Goal: Answer question/provide support: Answer question/provide support

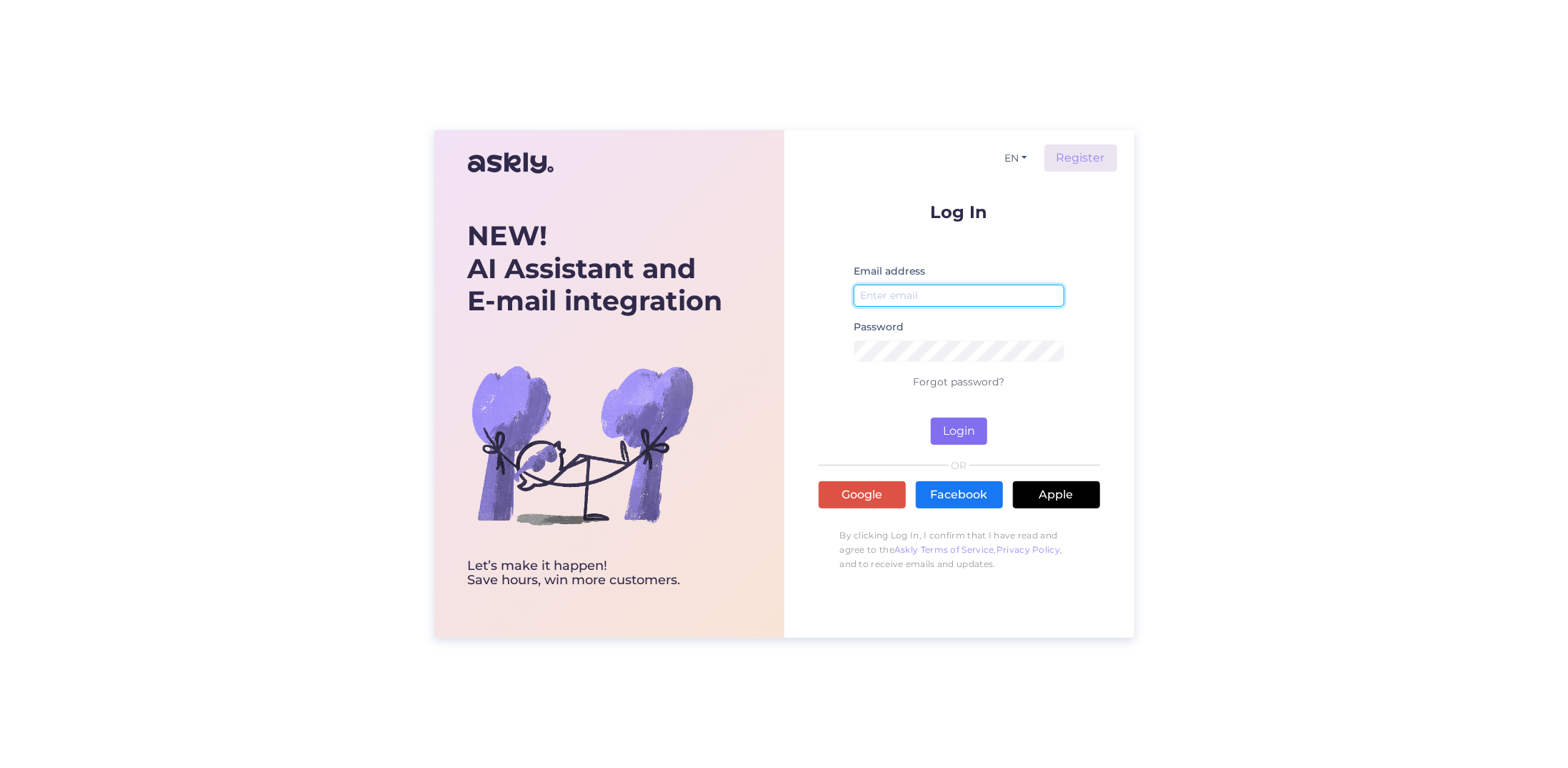
type input "[EMAIL_ADDRESS][DOMAIN_NAME]"
click at [971, 426] on button "Login" at bounding box center [959, 431] width 56 height 28
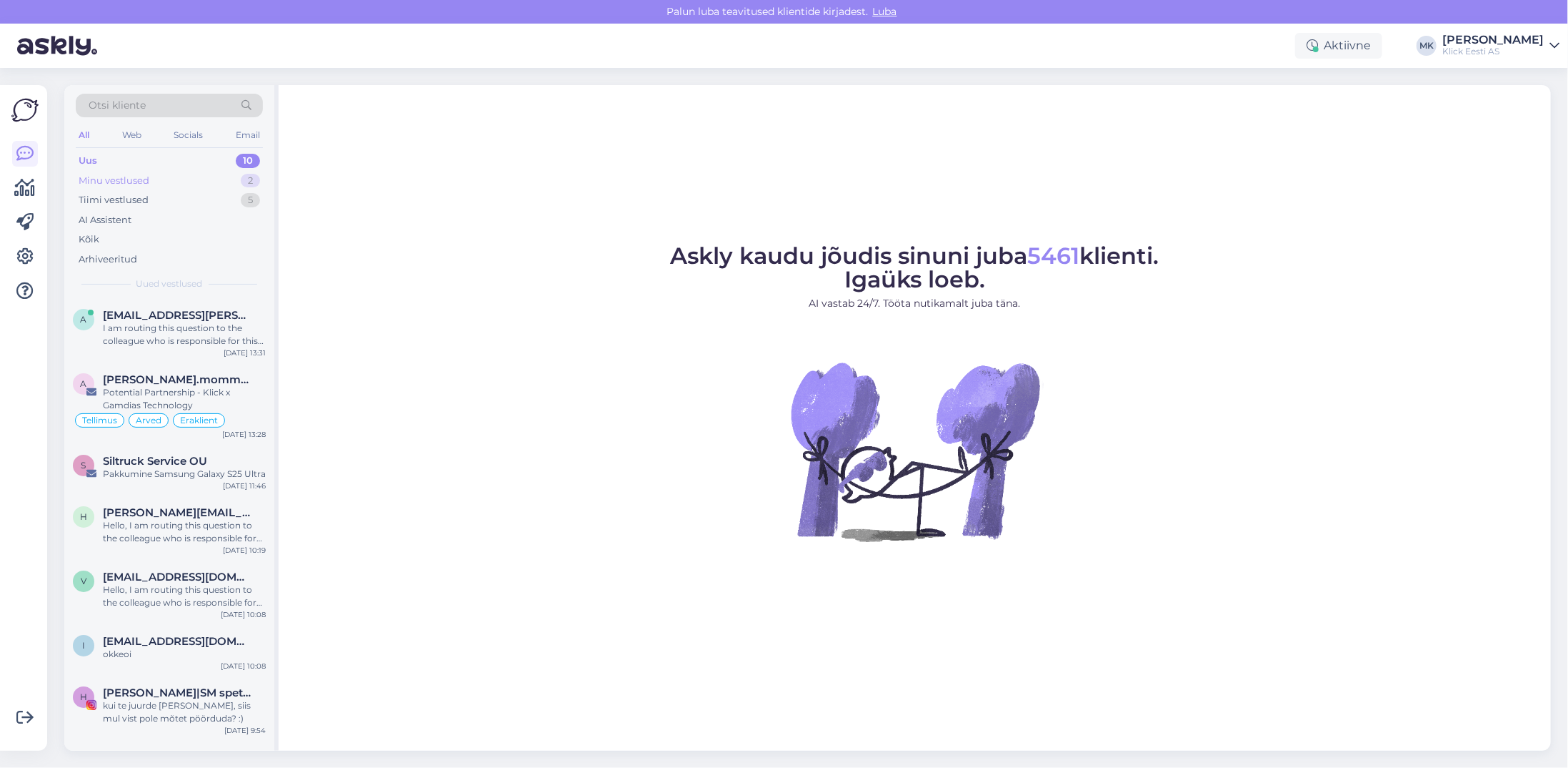
click at [127, 180] on div "Minu vestlused" at bounding box center [114, 180] width 70 height 14
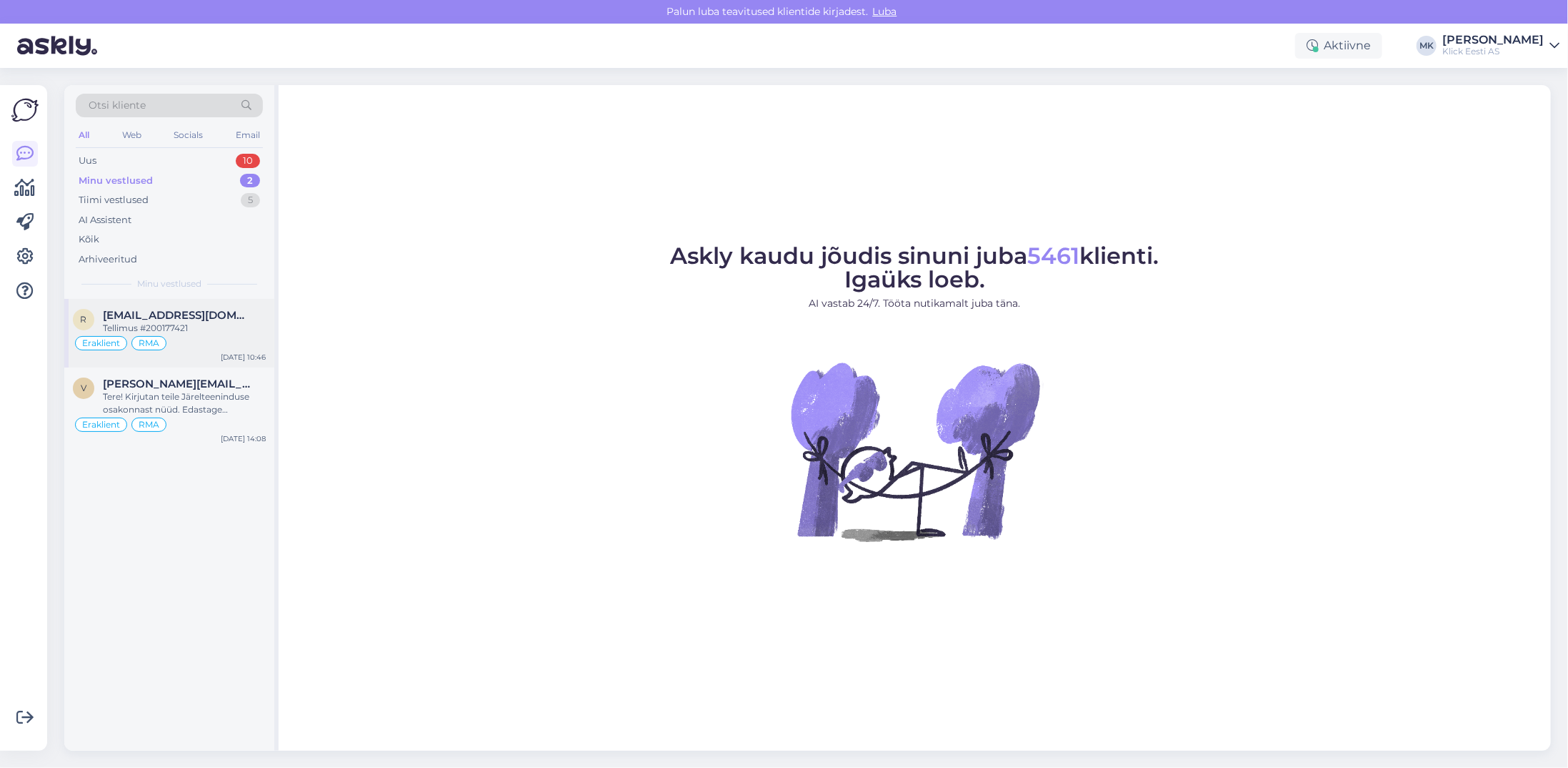
click at [204, 318] on span "[EMAIL_ADDRESS][DOMAIN_NAME]" at bounding box center [177, 315] width 148 height 13
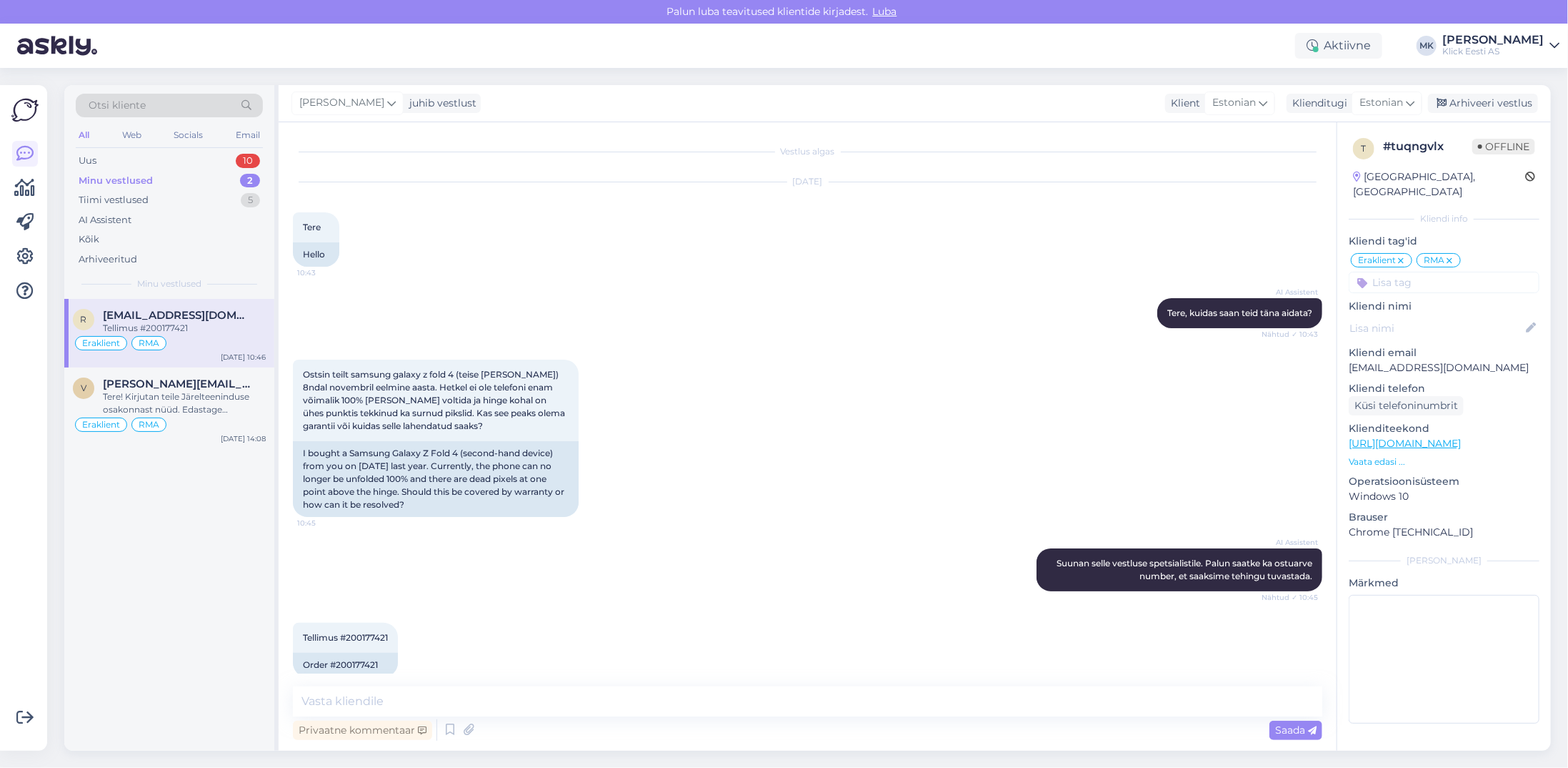
scroll to position [19, 0]
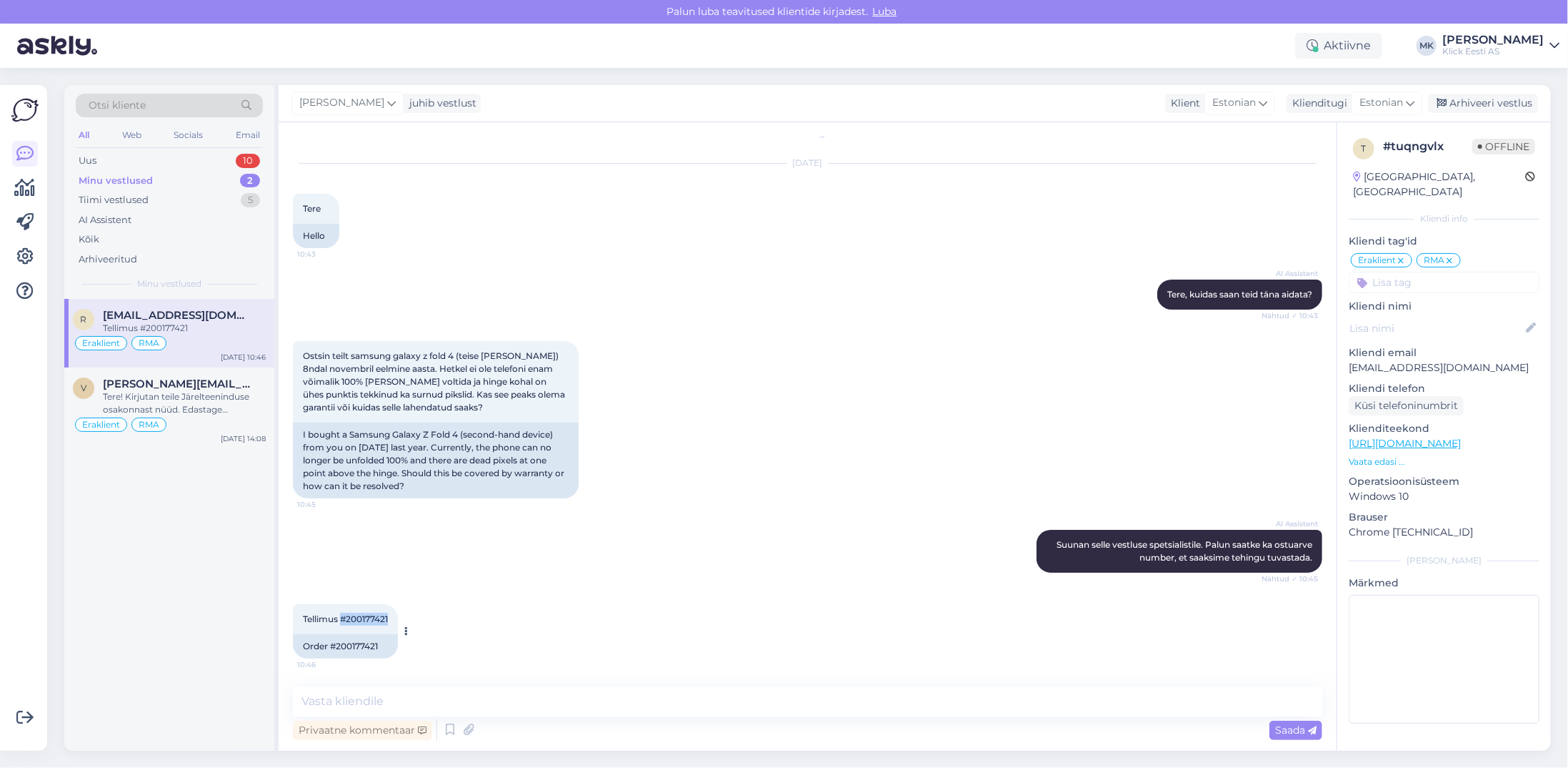
drag, startPoint x: 391, startPoint y: 616, endPoint x: 343, endPoint y: 619, distance: 48.1
click at [343, 619] on div "Tellimus #200177421 10:46" at bounding box center [345, 620] width 105 height 30
copy span "#200177421"
click at [406, 702] on textarea at bounding box center [808, 701] width 1029 height 30
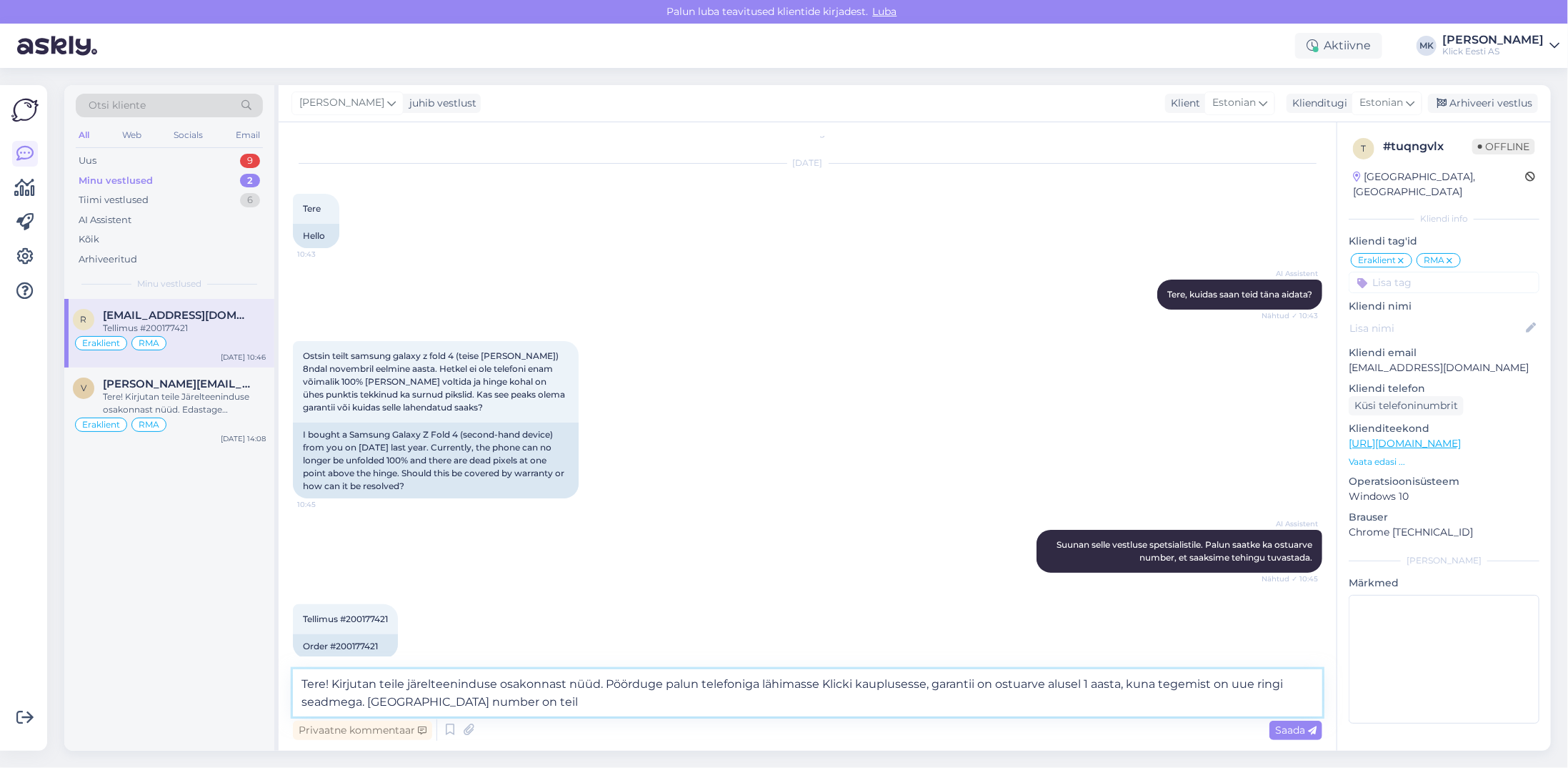
paste textarea "S24032839"
click at [605, 684] on textarea "Tere! Kirjutan teile järelteeninduse osakonnast nüüd. Pöörduge palun telefoniga…" at bounding box center [808, 693] width 1029 height 48
click at [1192, 687] on textarea "Tere! Kirjutan teile järelteeninduse osakonnast nüüd. Telefon tuleks hoolduskes…" at bounding box center [808, 693] width 1029 height 48
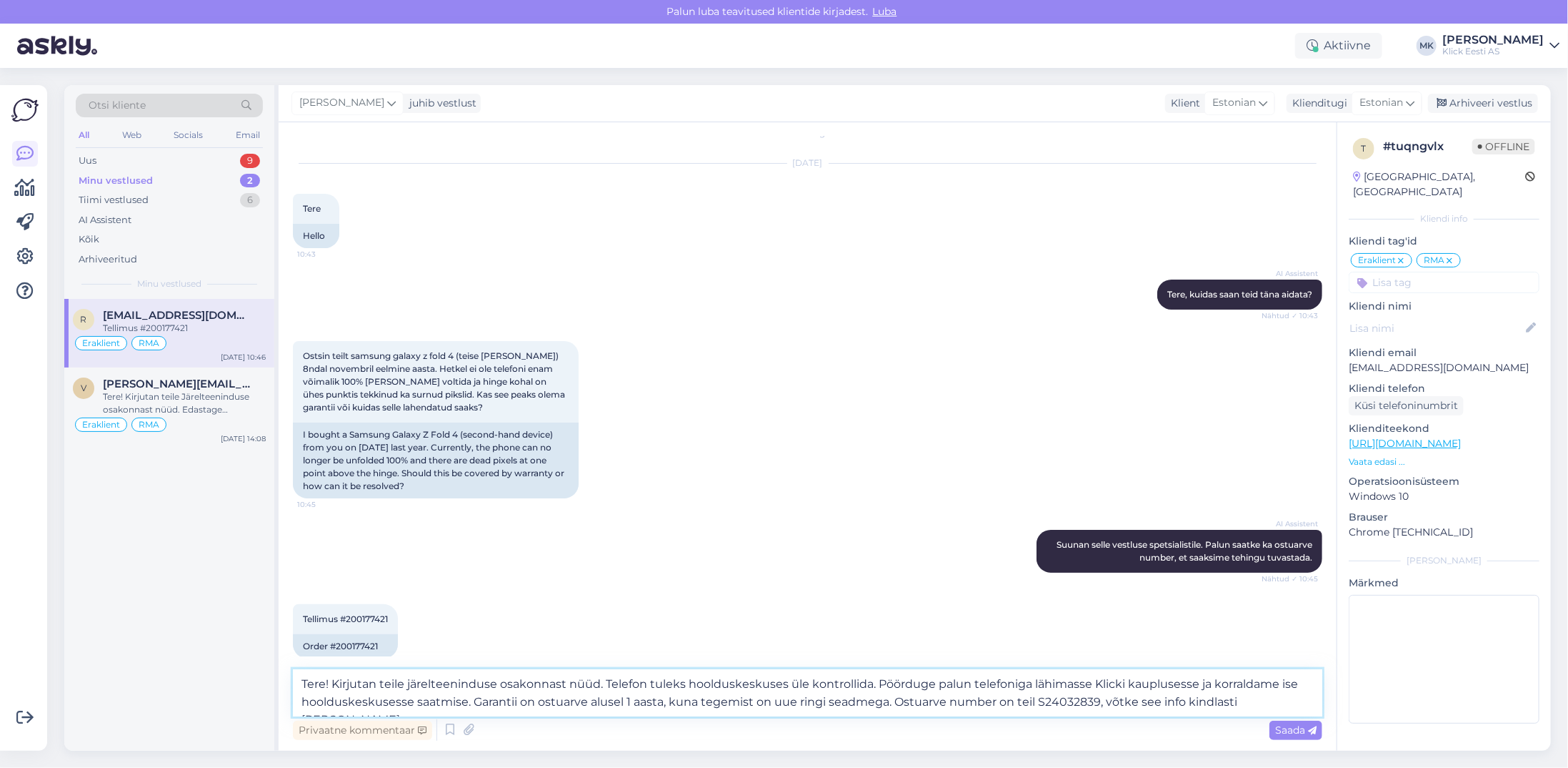
click at [537, 701] on textarea "Tere! Kirjutan teile järelteeninduse osakonnast nüüd. Telefon tuleks hoolduskes…" at bounding box center [808, 693] width 1029 height 48
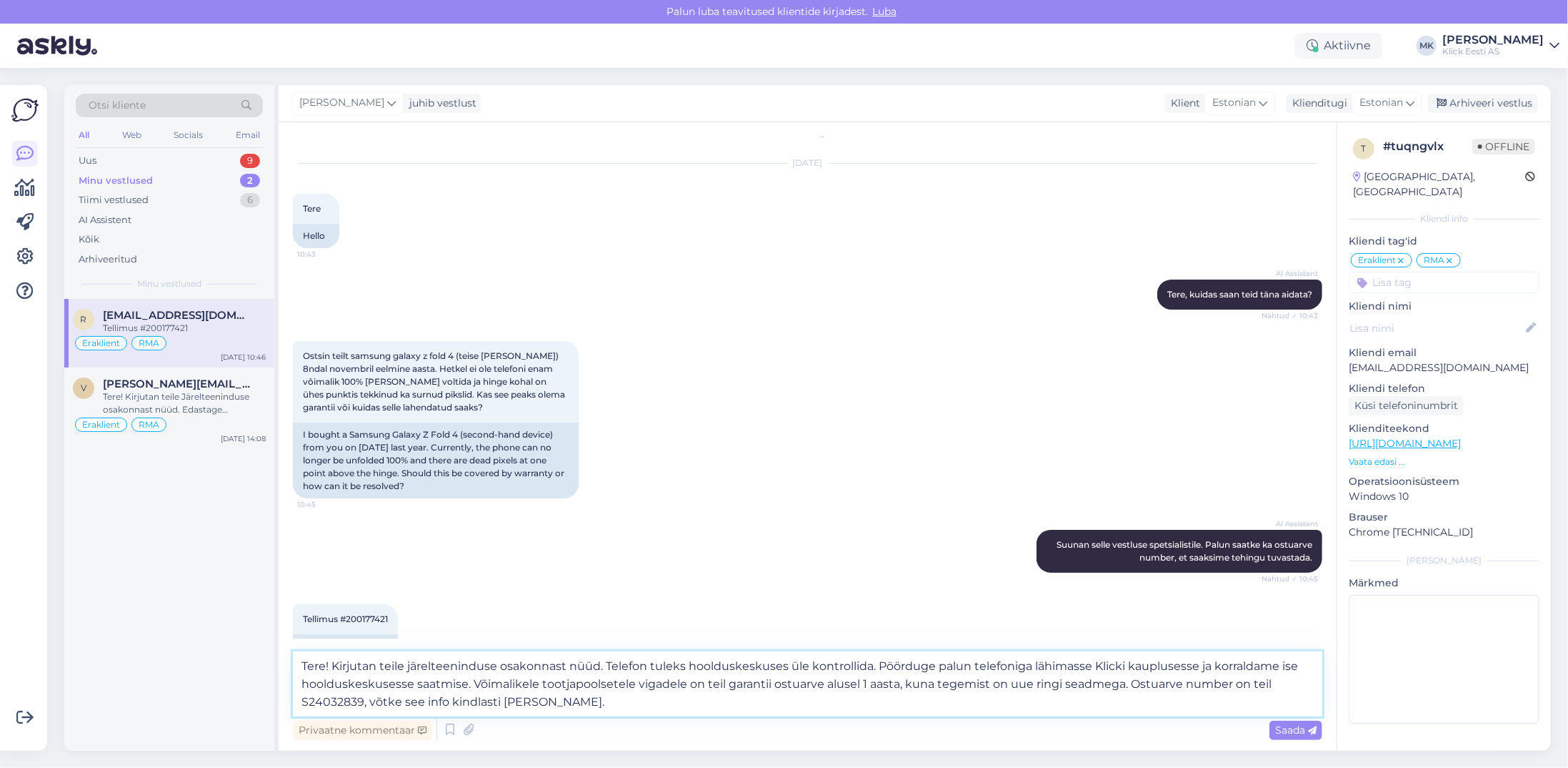
click at [555, 699] on textarea "Tere! Kirjutan teile järelteeninduse osakonnast nüüd. Telefon tuleks hoolduskes…" at bounding box center [808, 683] width 1029 height 65
type textarea "Tere! Kirjutan teile järelteeninduse osakonnast nüüd. Telefon tuleks hoolduskes…"
click at [1290, 728] on span "Saada" at bounding box center [1297, 730] width 42 height 13
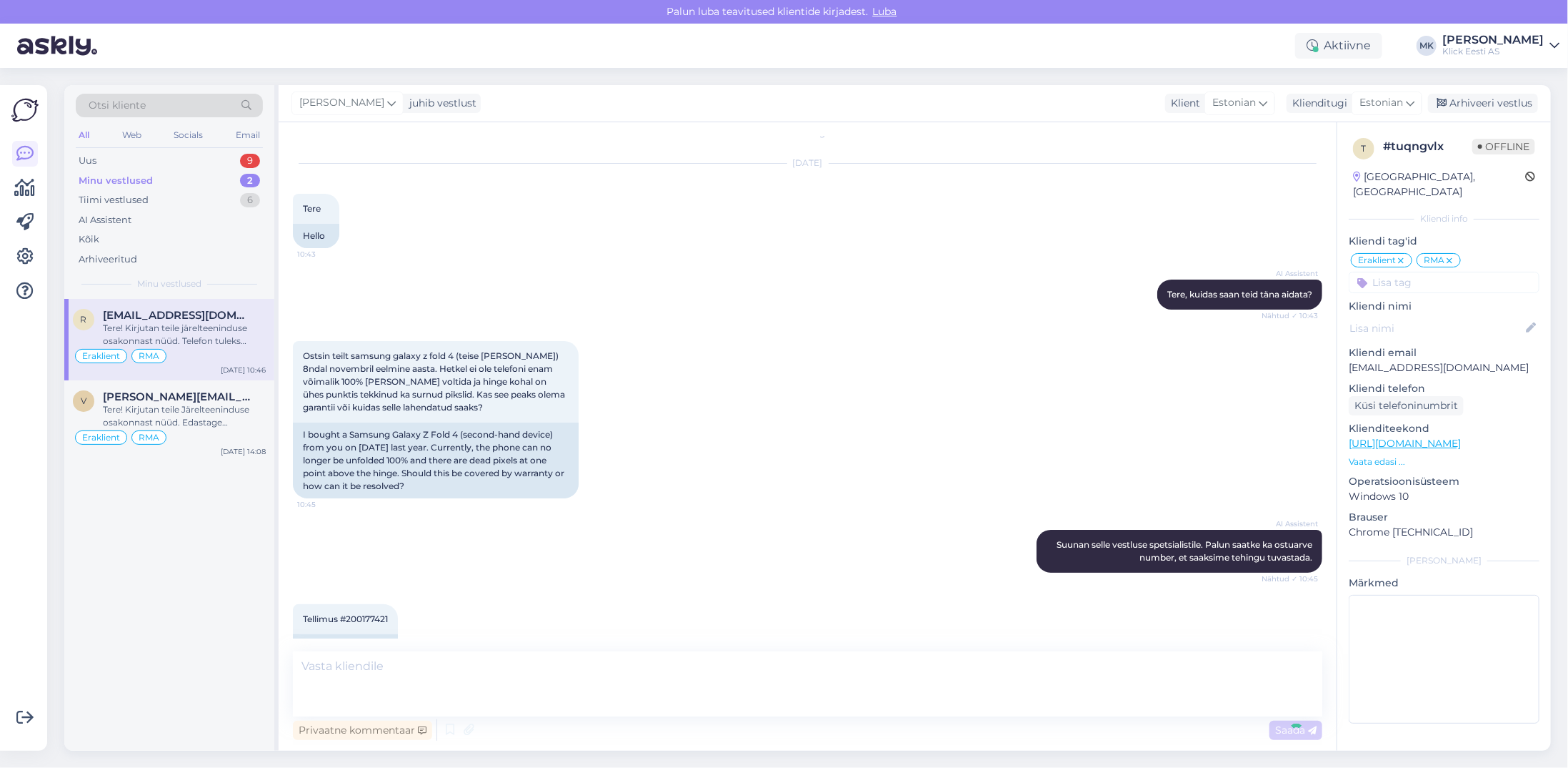
scroll to position [157, 0]
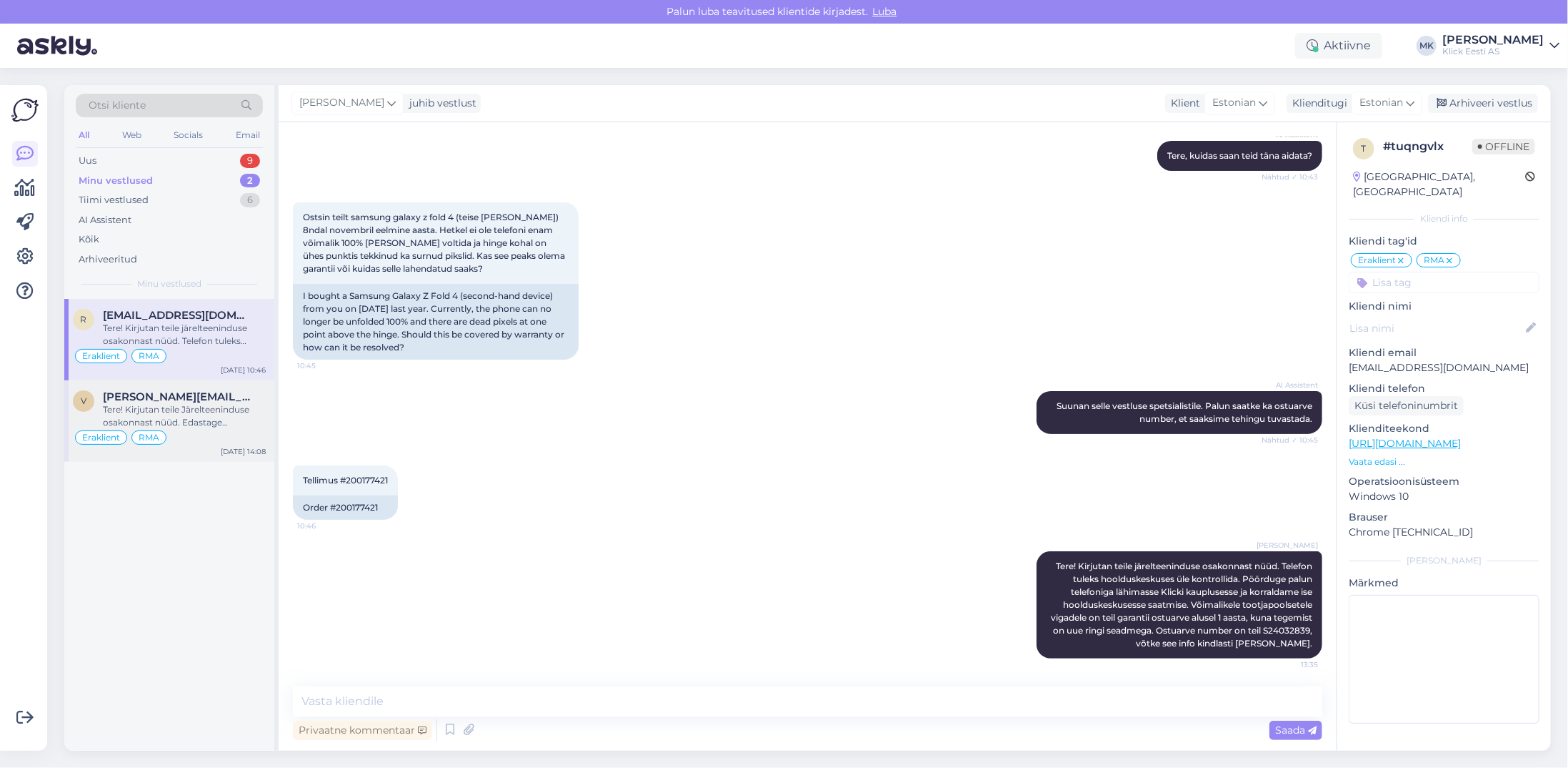
click at [155, 387] on div "v [PERSON_NAME][EMAIL_ADDRESS][DOMAIN_NAME] Tere! Kirjutan teile Järelteenindus…" at bounding box center [169, 422] width 210 height 82
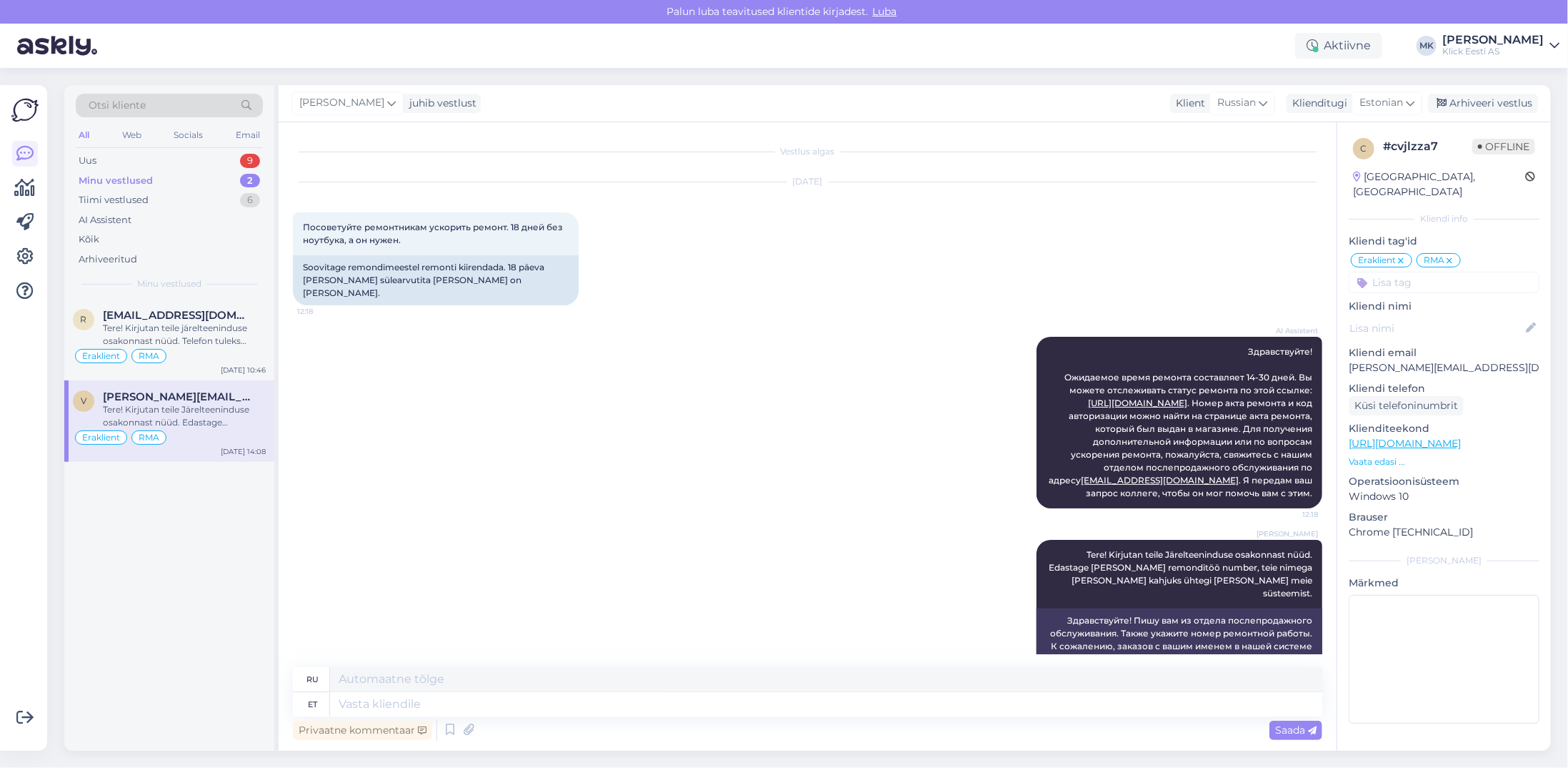
scroll to position [7, 0]
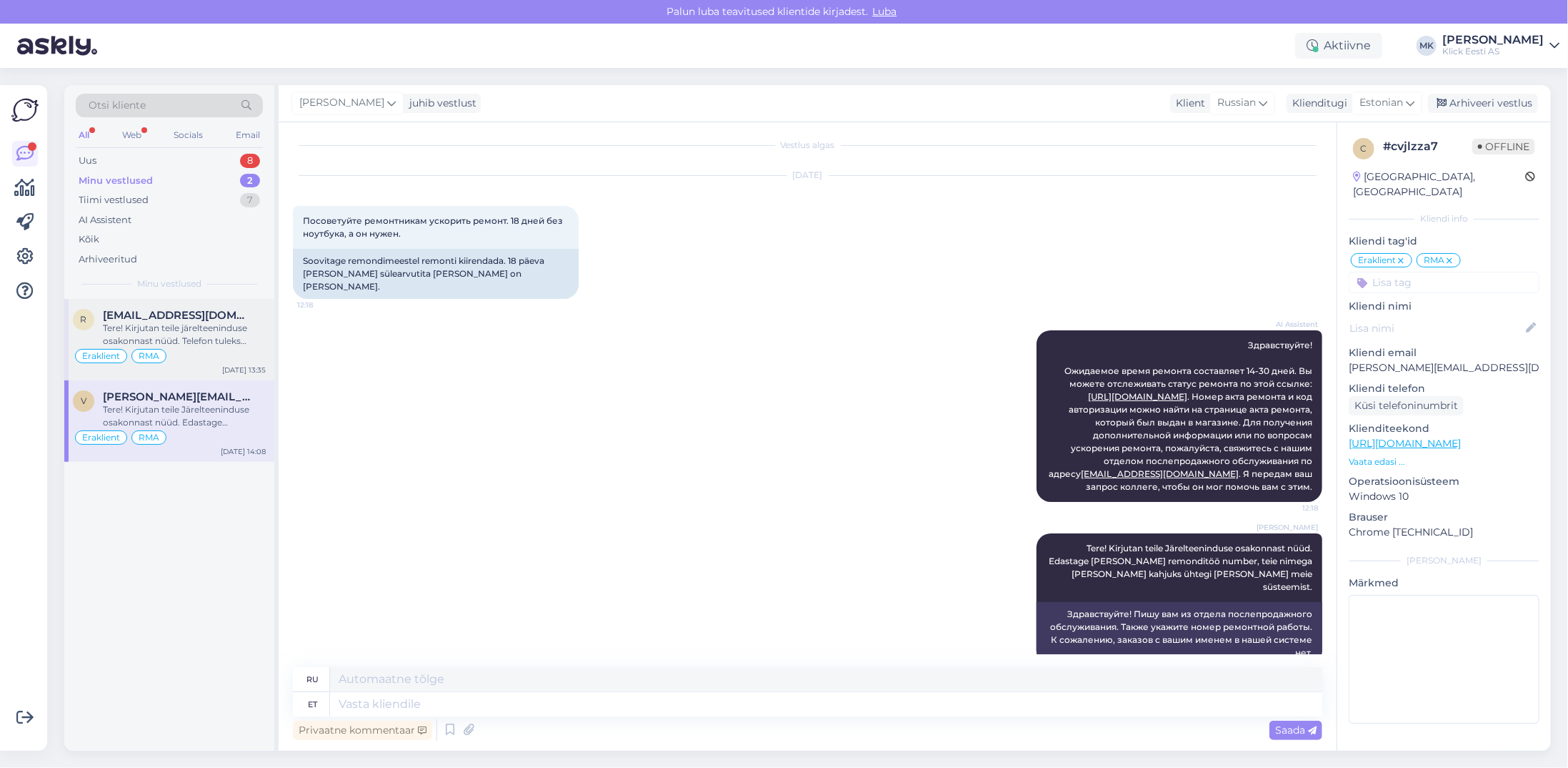
click at [180, 322] on div "Tere! Kirjutan teile järelteeninduse osakonnast nüüd. Telefon tuleks hoolduskes…" at bounding box center [184, 334] width 163 height 26
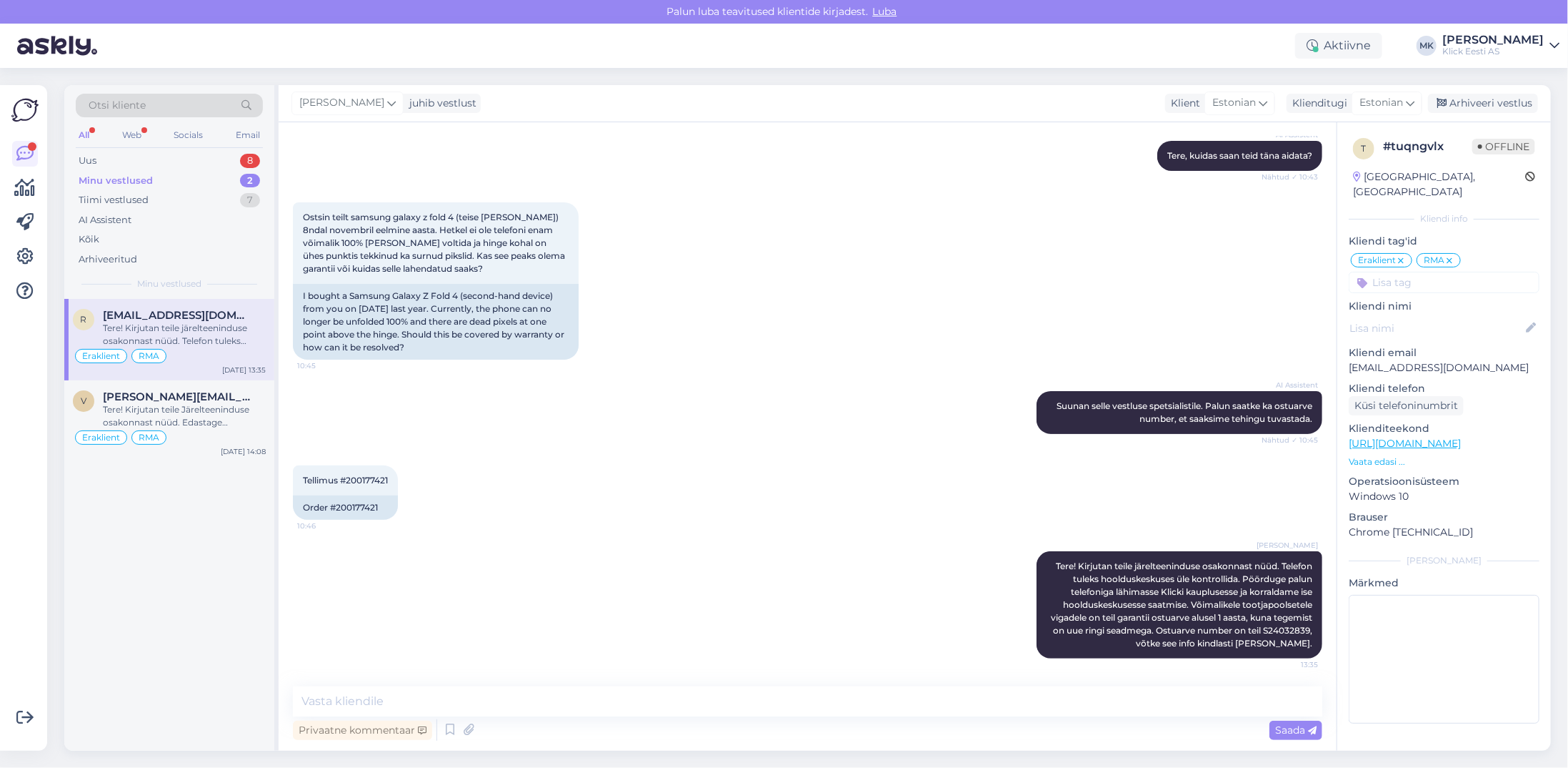
click at [135, 184] on div "Minu vestlused" at bounding box center [116, 180] width 74 height 14
click at [1502, 98] on div "Arhiveeri vestlus" at bounding box center [1483, 103] width 110 height 19
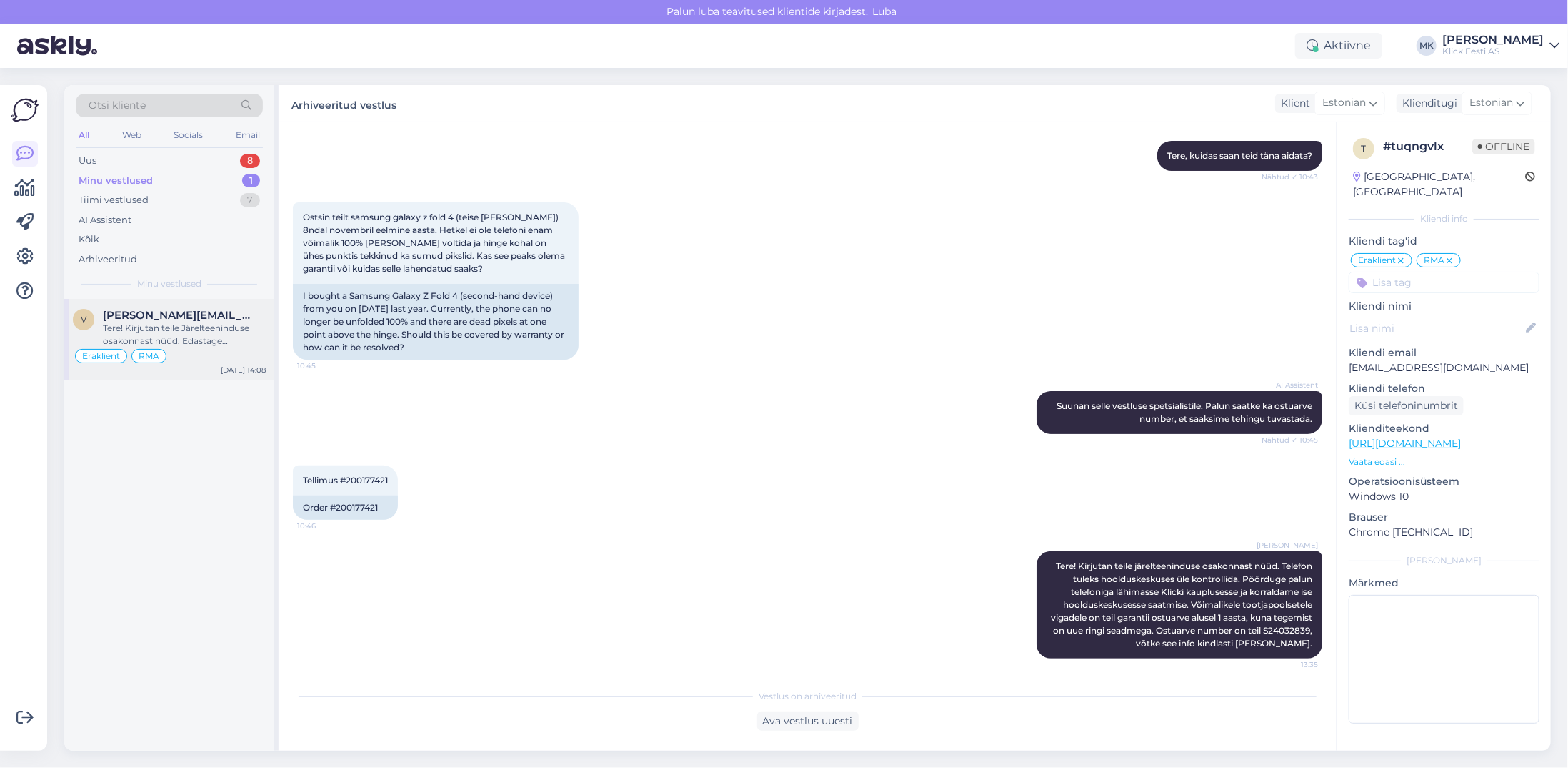
click at [163, 331] on div "Tere! Kirjutan teile Järelteeninduse osakonnast nüüd. Edastage [PERSON_NAME] re…" at bounding box center [184, 334] width 163 height 26
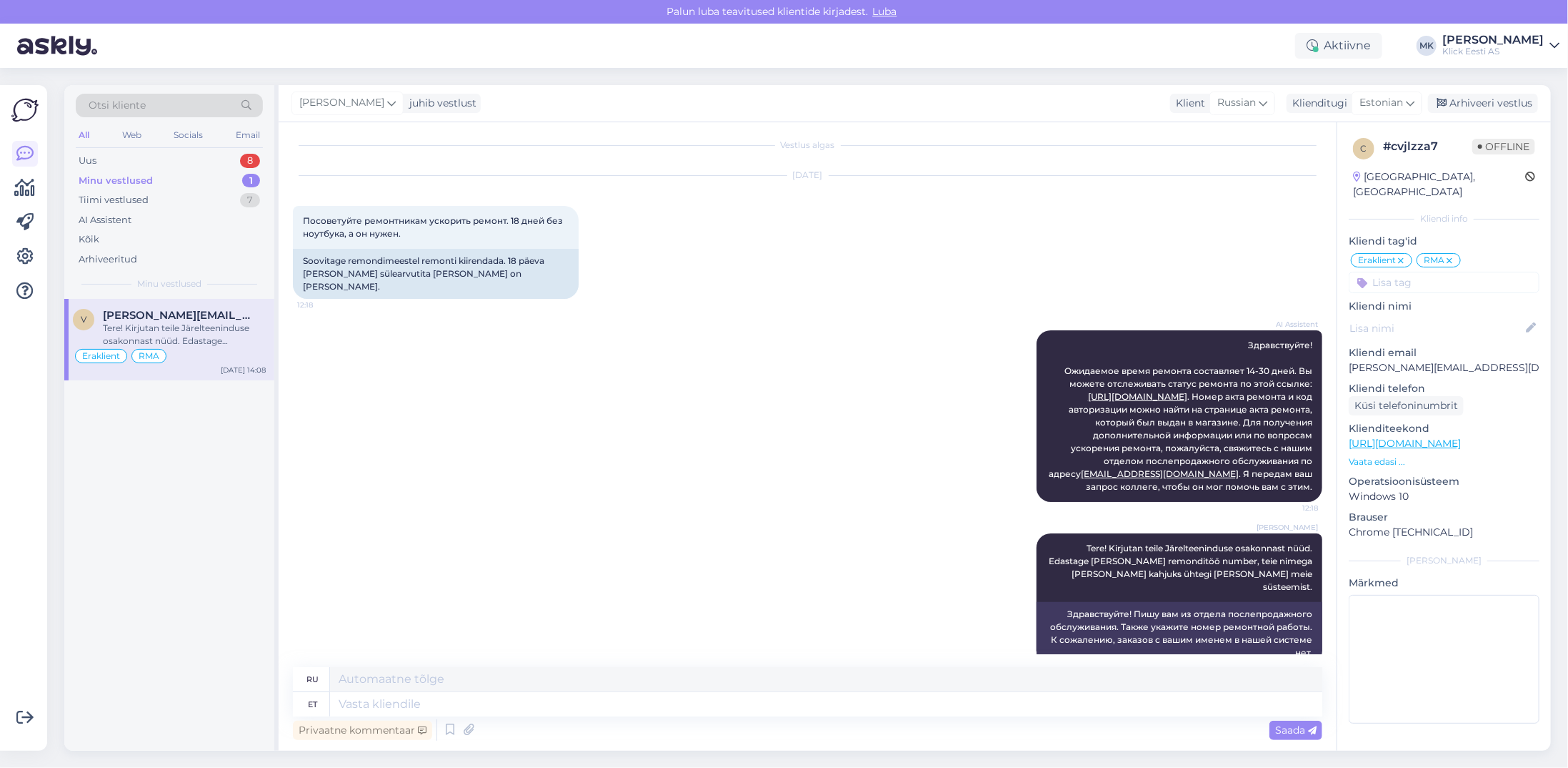
click at [1526, 52] on div "Klick Eesti AS" at bounding box center [1493, 51] width 102 height 11
click at [27, 187] on icon at bounding box center [26, 188] width 21 height 17
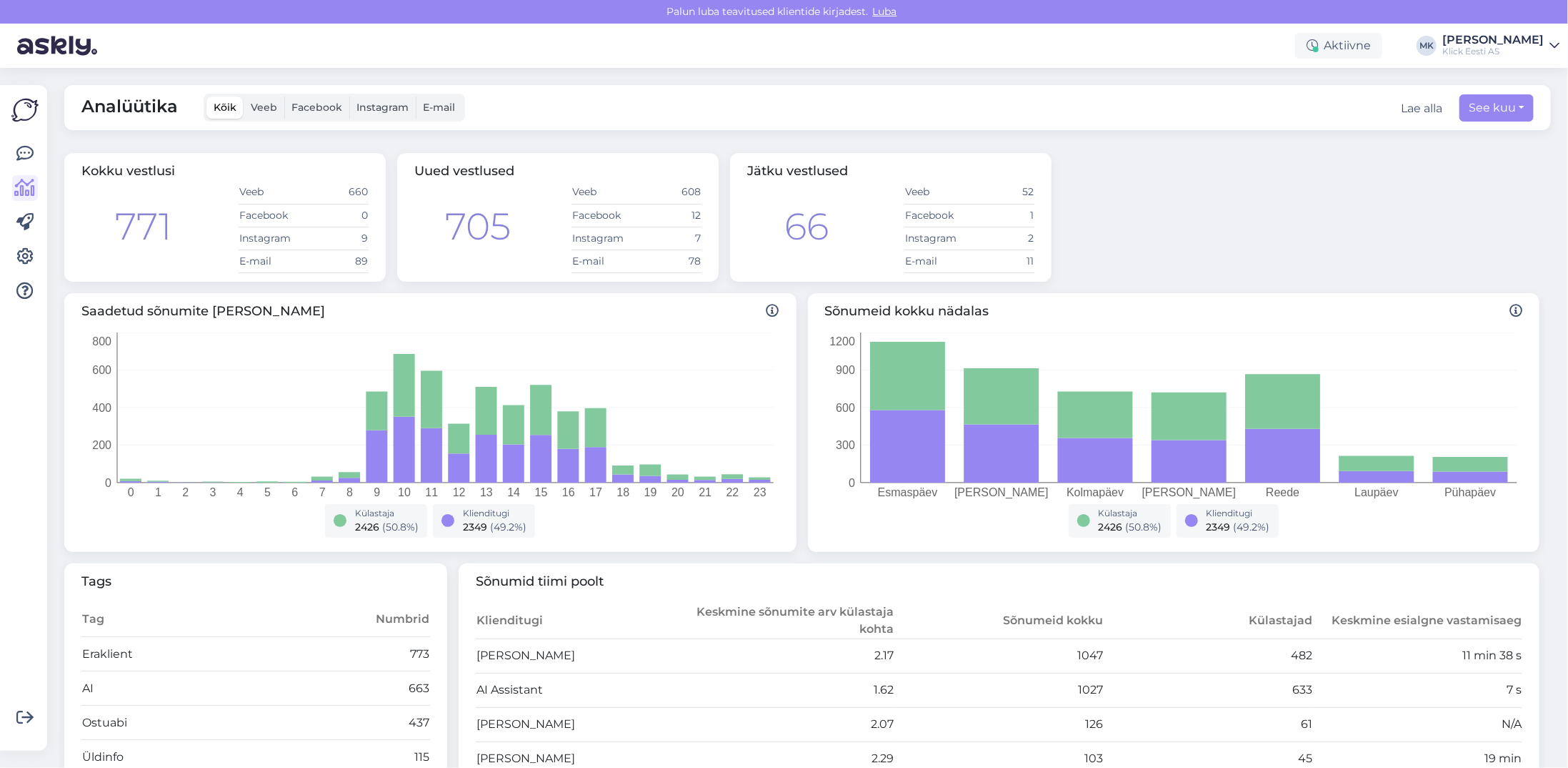
click at [1494, 48] on div "Klick Eesti AS" at bounding box center [1493, 51] width 102 height 11
click at [1441, 149] on div "Logi välja" at bounding box center [1432, 146] width 254 height 26
